Goal: Information Seeking & Learning: Learn about a topic

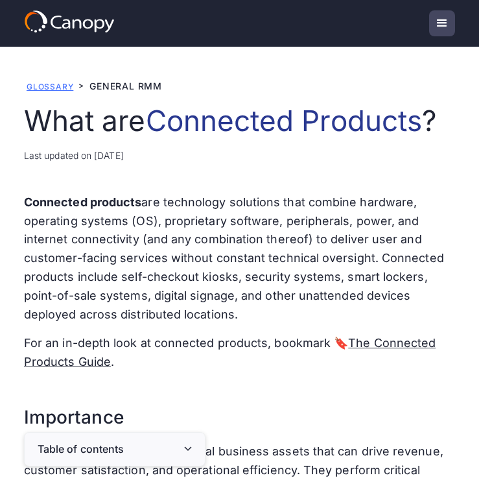
click at [49, 87] on link "Glossary" at bounding box center [50, 87] width 47 height 10
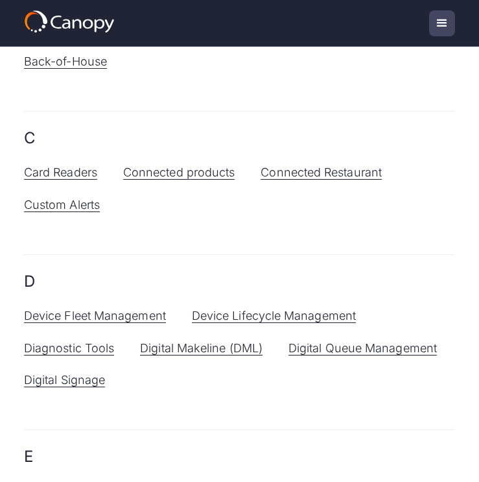
scroll to position [278, 0]
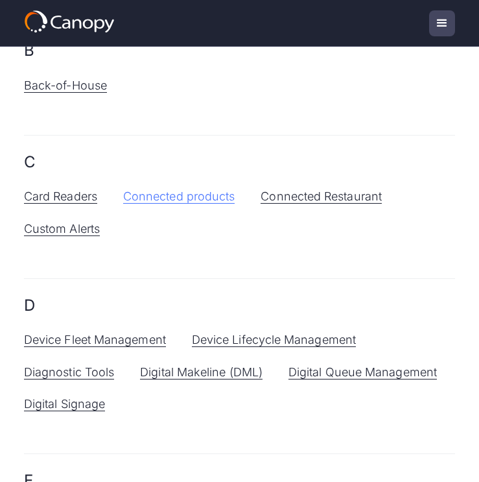
click at [185, 191] on link "Connected products" at bounding box center [179, 196] width 112 height 14
